Goal: Navigation & Orientation: Find specific page/section

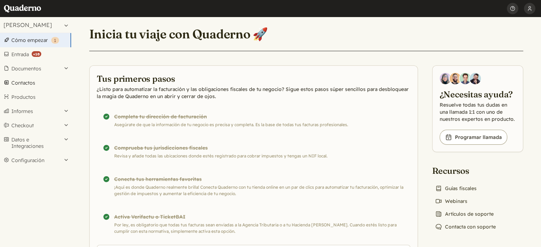
click at [27, 82] on link "Contactos" at bounding box center [35, 83] width 71 height 14
click at [30, 70] on button "Documentos" at bounding box center [35, 69] width 71 height 14
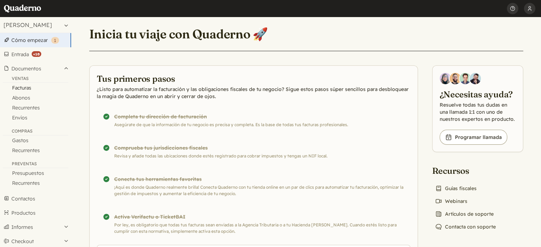
click at [27, 86] on link "Facturas" at bounding box center [35, 88] width 71 height 10
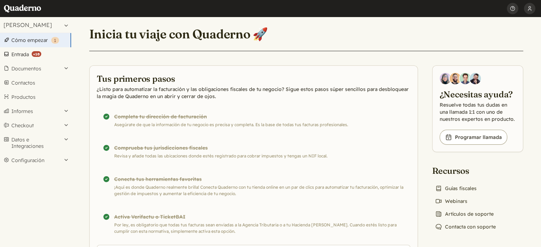
click at [26, 60] on link "Entrada ( +10 )" at bounding box center [35, 54] width 71 height 14
